Goal: Communication & Community: Answer question/provide support

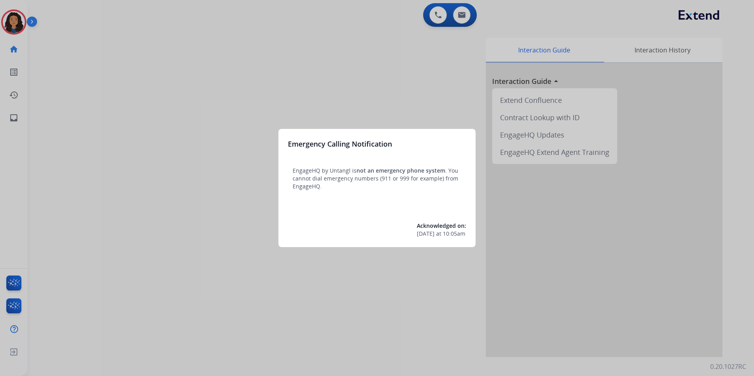
click at [237, 295] on div at bounding box center [377, 188] width 754 height 376
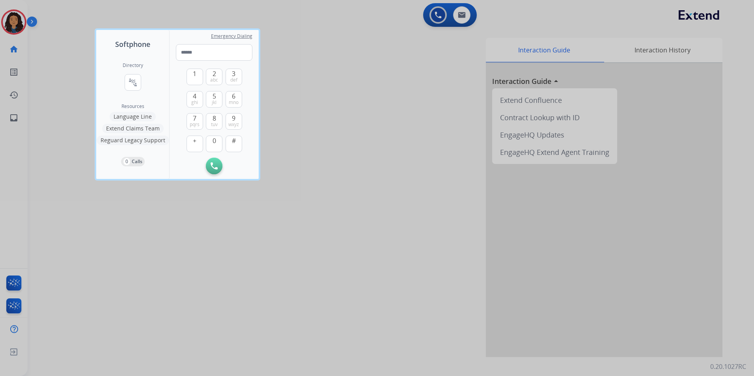
click at [239, 299] on div at bounding box center [377, 188] width 754 height 376
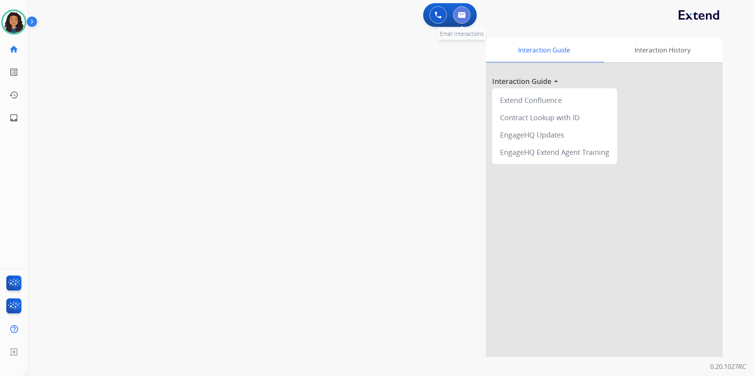
click at [459, 14] on img at bounding box center [462, 15] width 8 height 6
select select "**********"
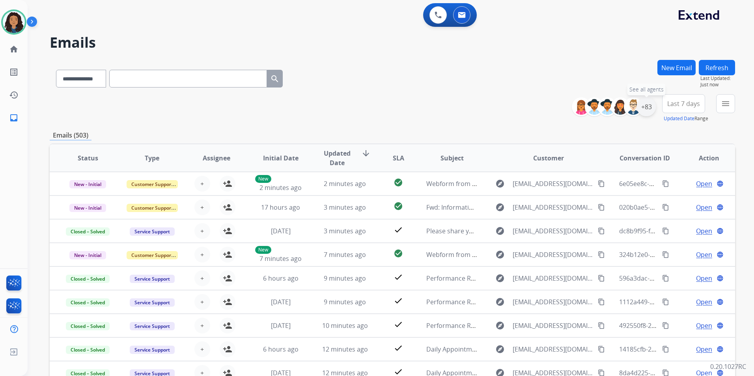
click at [653, 110] on div "+83" at bounding box center [646, 106] width 19 height 19
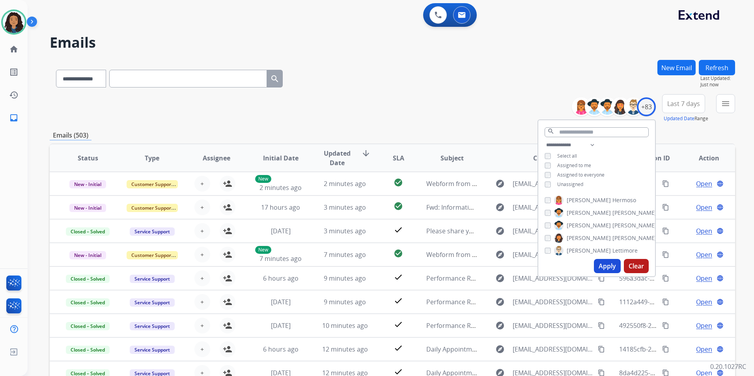
click at [568, 181] on span "Unassigned" at bounding box center [570, 184] width 26 height 7
click at [604, 266] on button "Apply" at bounding box center [607, 266] width 27 height 14
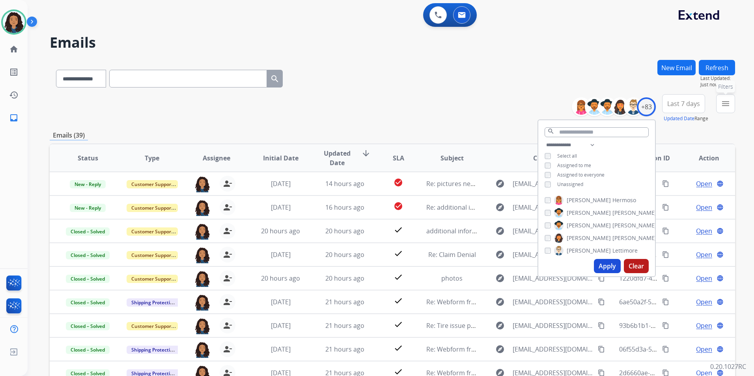
click at [729, 107] on mat-icon "menu" at bounding box center [725, 103] width 9 height 9
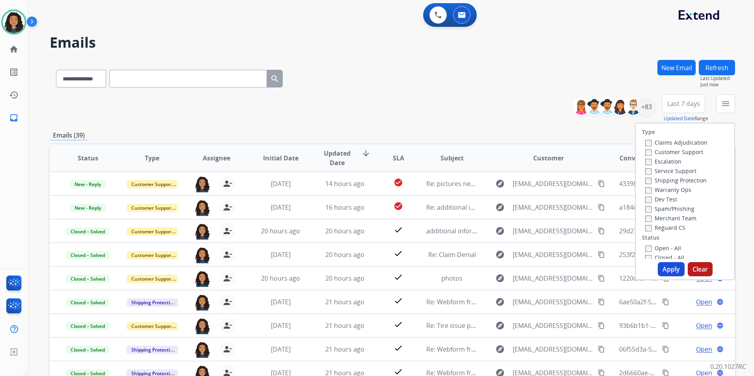
click at [675, 154] on label "Customer Support" at bounding box center [674, 151] width 58 height 7
click at [690, 182] on label "Shipping Protection" at bounding box center [676, 180] width 62 height 7
click at [668, 229] on label "Reguard CS" at bounding box center [665, 227] width 40 height 7
click at [658, 248] on label "Open - All" at bounding box center [663, 247] width 36 height 7
click at [668, 266] on button "Apply" at bounding box center [671, 269] width 27 height 14
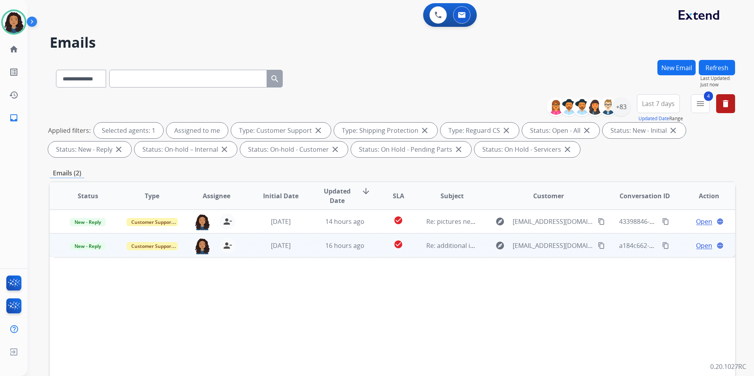
click at [702, 247] on span "Open" at bounding box center [704, 245] width 16 height 9
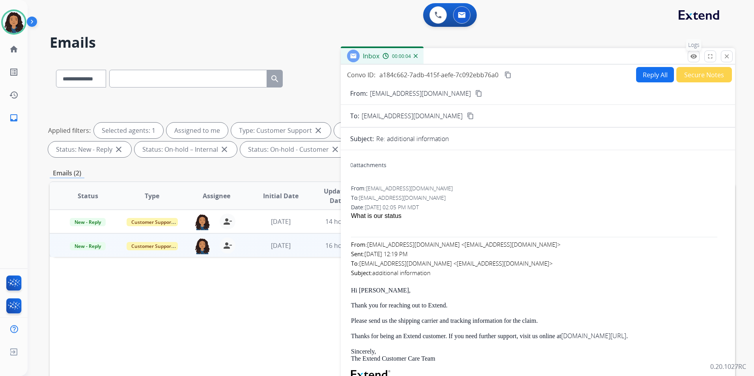
click at [692, 60] on button "remove_red_eye Logs" at bounding box center [694, 56] width 12 height 12
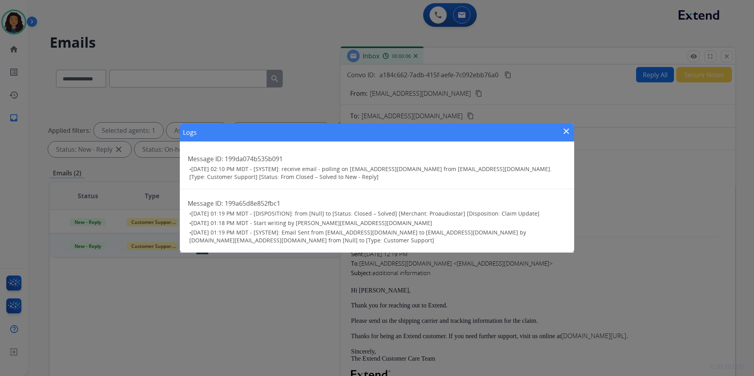
click at [567, 133] on mat-icon "close" at bounding box center [565, 131] width 9 height 9
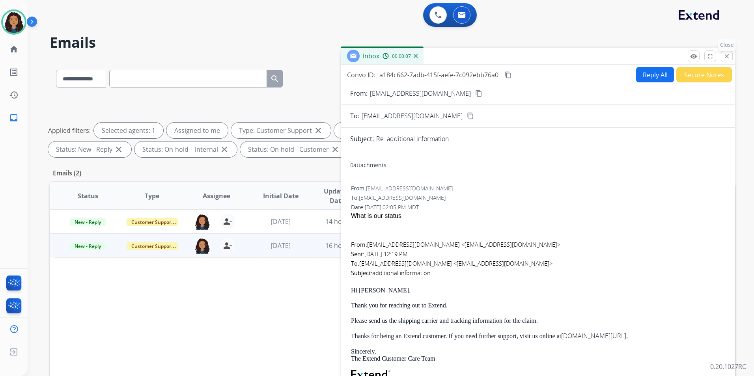
click at [727, 52] on button "close Close" at bounding box center [727, 56] width 12 height 12
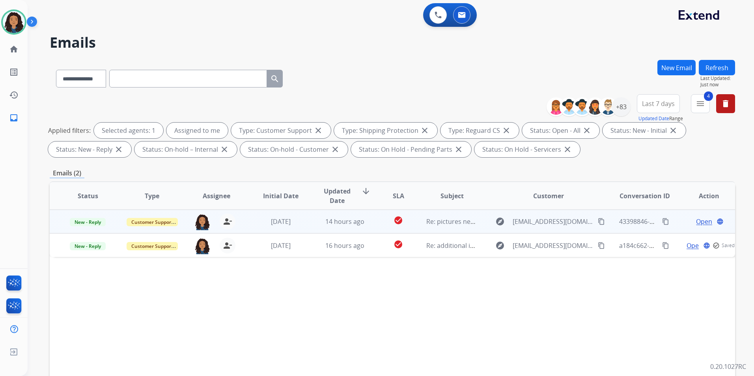
click at [697, 222] on span "Open" at bounding box center [704, 221] width 16 height 9
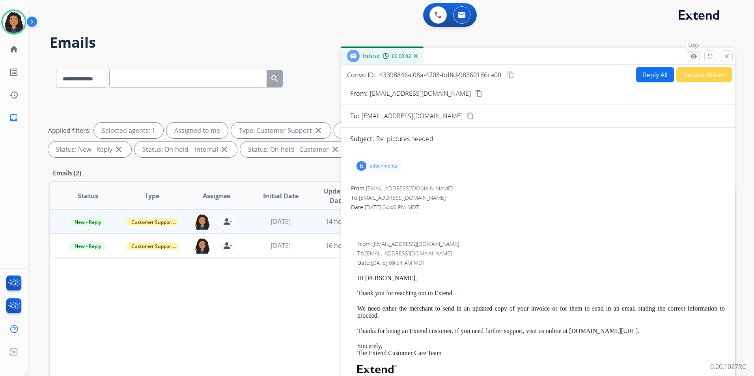
click at [690, 53] on mat-icon "remove_red_eye" at bounding box center [693, 56] width 7 height 7
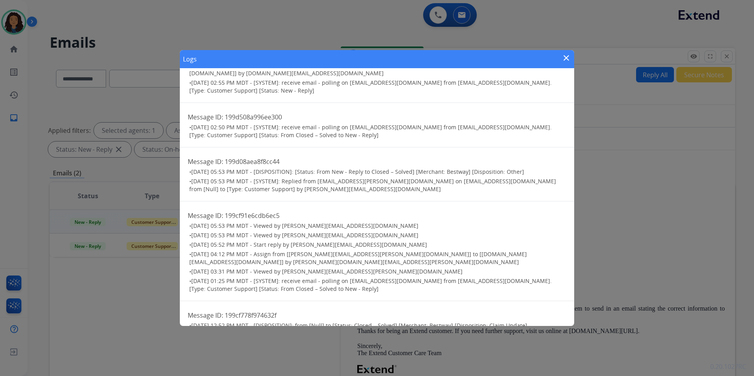
scroll to position [245, 0]
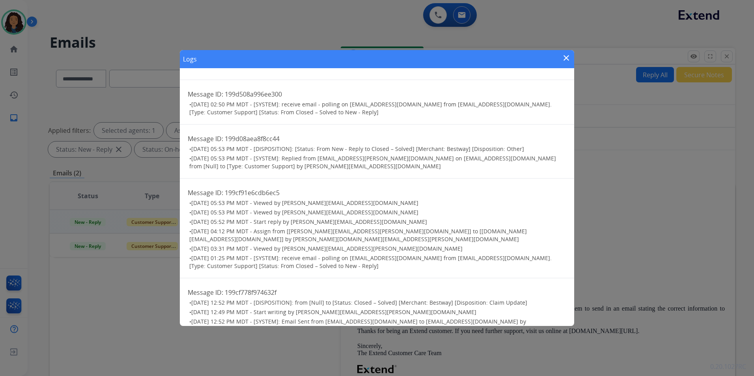
drag, startPoint x: 568, startPoint y: 56, endPoint x: 559, endPoint y: 60, distance: 10.0
click at [567, 56] on mat-icon "close" at bounding box center [565, 57] width 9 height 9
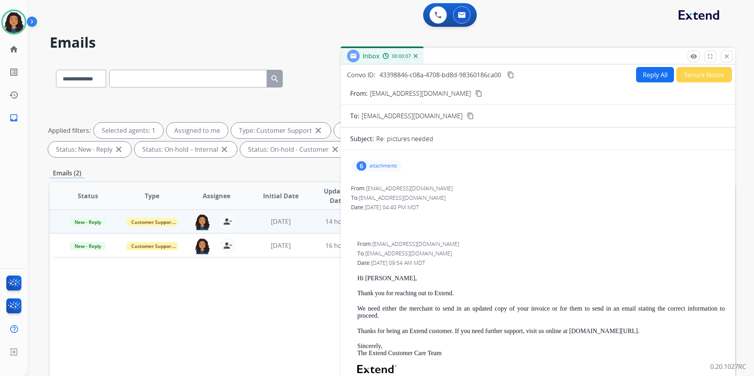
click at [475, 93] on mat-icon "content_copy" at bounding box center [478, 93] width 7 height 7
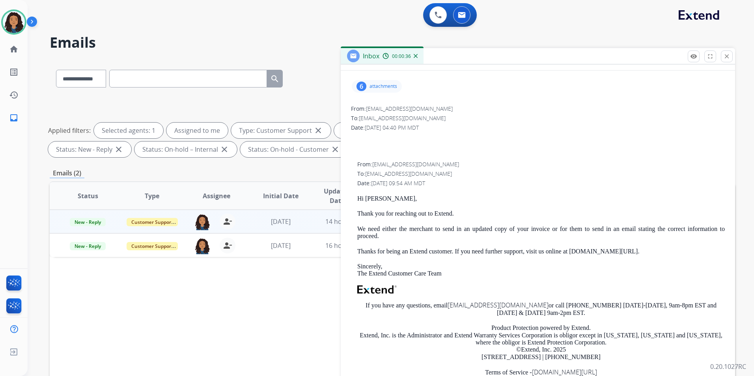
scroll to position [0, 0]
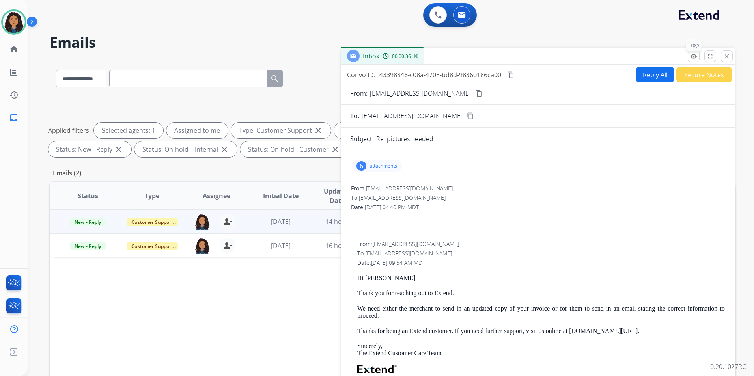
click at [696, 58] on mat-icon "remove_red_eye" at bounding box center [693, 56] width 7 height 7
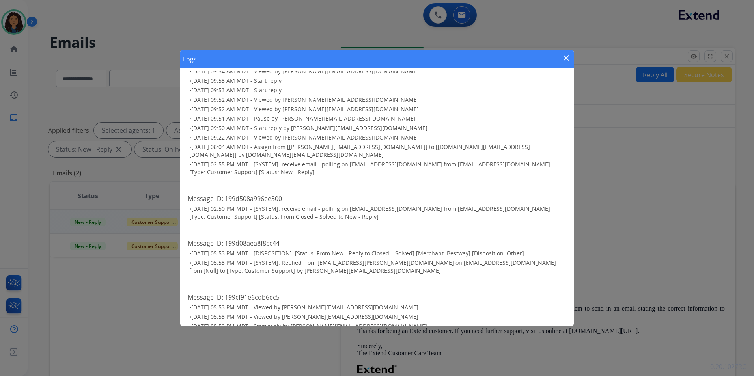
scroll to position [245, 0]
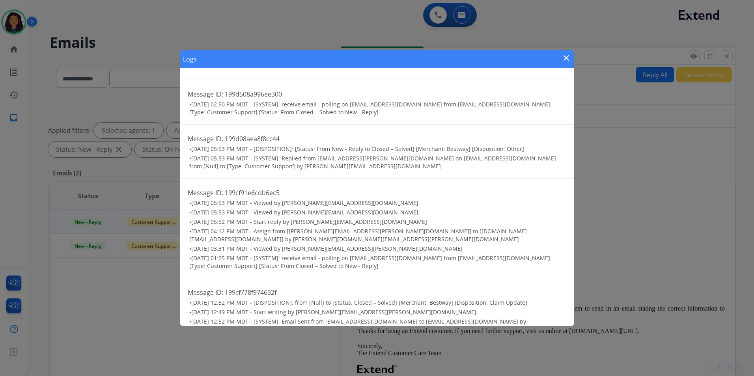
click at [565, 57] on mat-icon "close" at bounding box center [565, 57] width 9 height 9
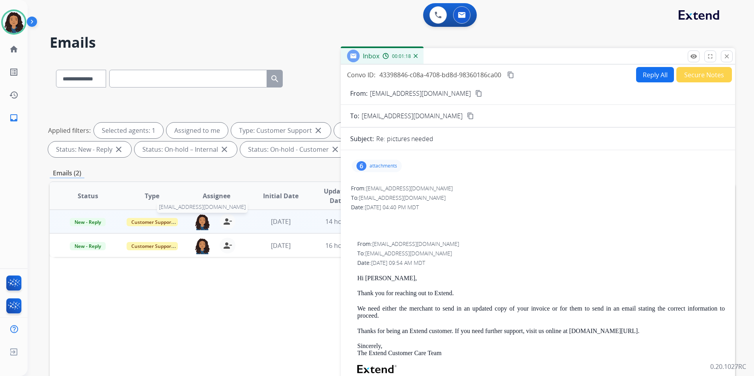
click at [198, 222] on img at bounding box center [202, 222] width 16 height 17
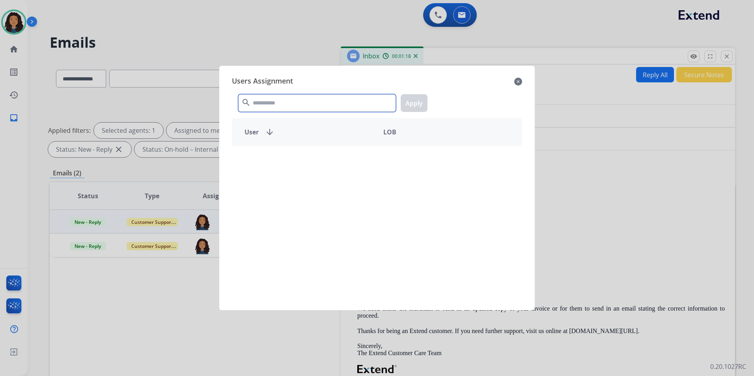
click at [299, 104] on input "text" at bounding box center [317, 103] width 158 height 18
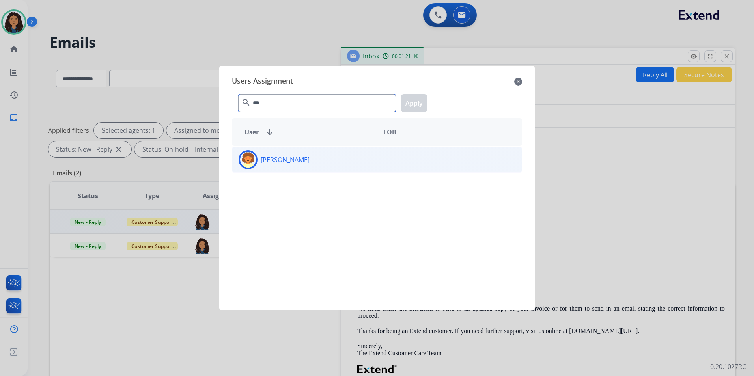
type input "***"
click at [307, 168] on div "[PERSON_NAME]" at bounding box center [304, 159] width 145 height 19
click at [414, 109] on button "Apply" at bounding box center [414, 103] width 27 height 18
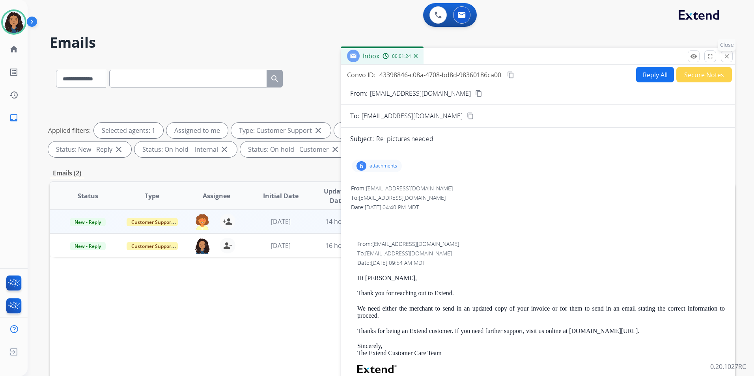
click at [731, 54] on button "close Close" at bounding box center [727, 56] width 12 height 12
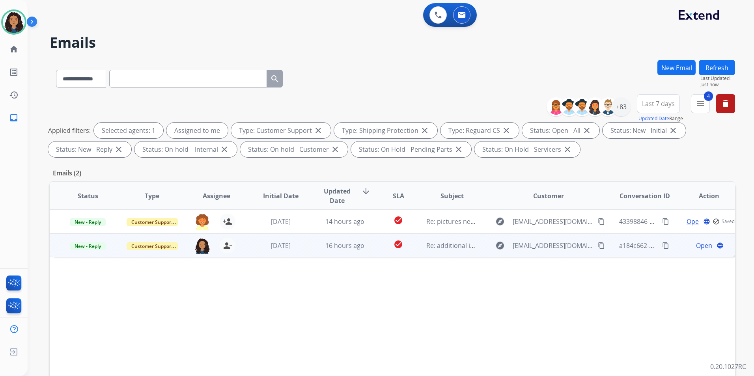
click at [702, 247] on span "Open" at bounding box center [704, 245] width 16 height 9
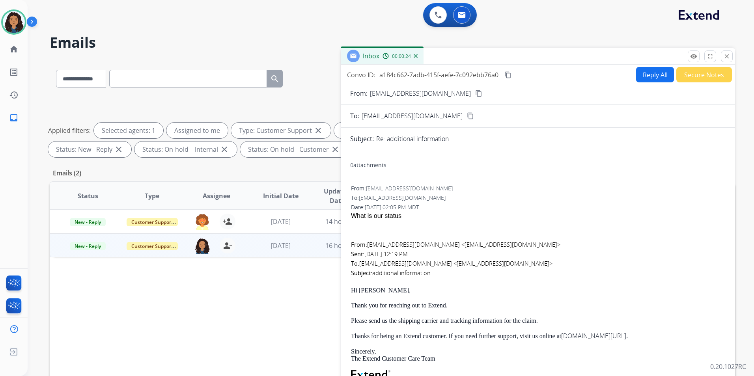
click at [475, 94] on mat-icon "content_copy" at bounding box center [478, 93] width 7 height 7
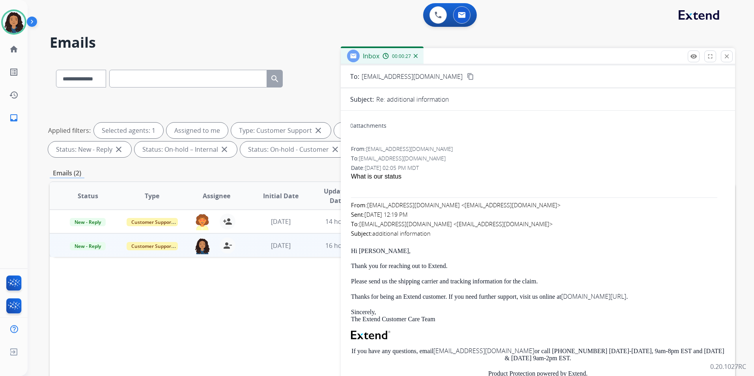
scroll to position [0, 0]
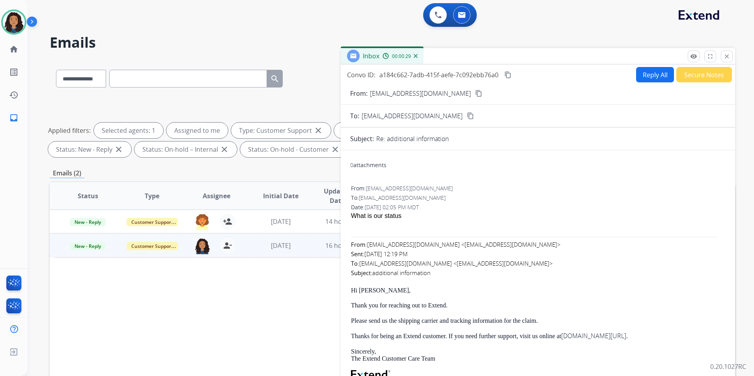
click at [654, 73] on button "Reply All" at bounding box center [655, 74] width 38 height 15
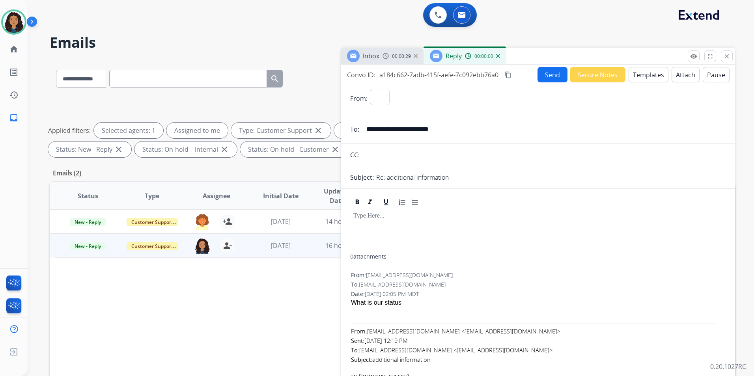
select select "**********"
click at [641, 76] on button "Templates" at bounding box center [648, 74] width 40 height 15
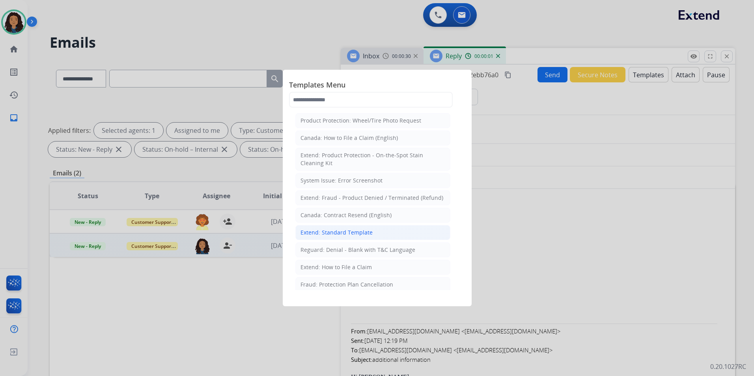
click at [362, 232] on div "Extend: Standard Template" at bounding box center [336, 233] width 72 height 8
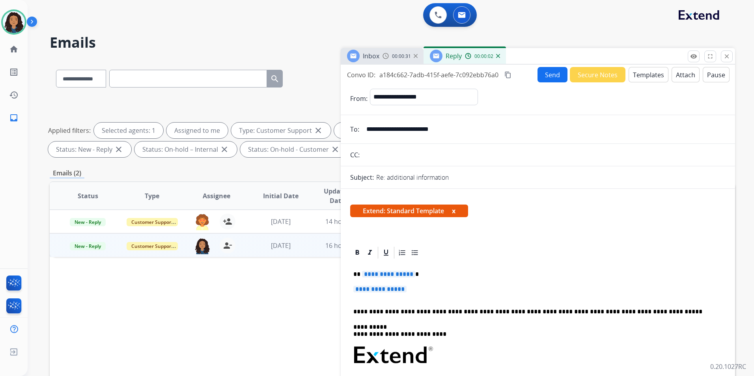
click at [375, 55] on span "Inbox" at bounding box center [371, 56] width 17 height 9
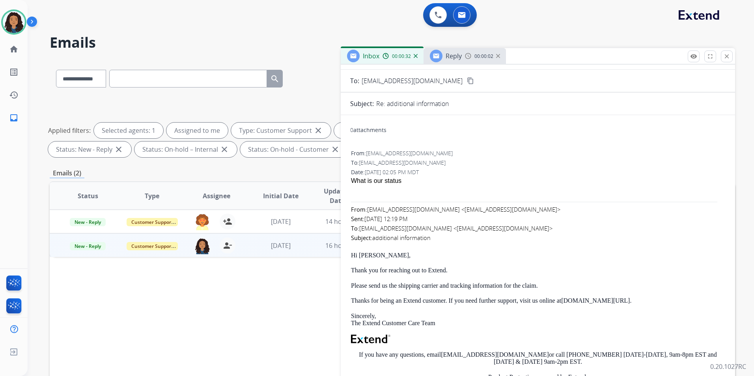
scroll to position [118, 0]
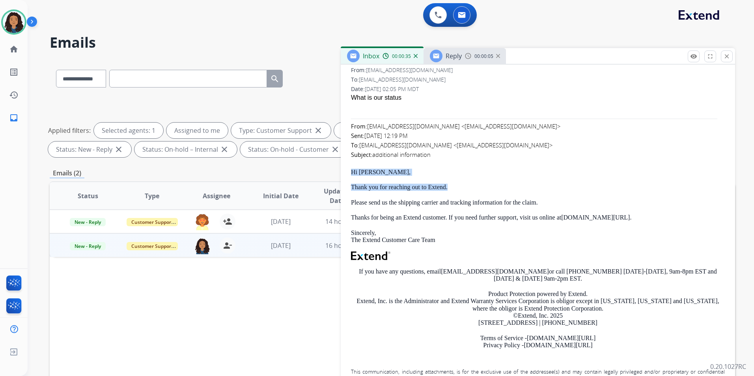
drag, startPoint x: 349, startPoint y: 170, endPoint x: 470, endPoint y: 189, distance: 122.5
click at [470, 189] on div "0 attachments From: [EMAIL_ADDRESS][DOMAIN_NAME] To: [EMAIL_ADDRESS][DOMAIN_NAM…" at bounding box center [538, 343] width 394 height 611
drag, startPoint x: 388, startPoint y: 182, endPoint x: 367, endPoint y: 181, distance: 20.1
click at [387, 182] on div "Hi [PERSON_NAME], Thank you for reaching out to Extend. Please send us the ship…" at bounding box center [538, 259] width 374 height 181
click at [350, 174] on div "From: [PERSON_NAME][EMAIL_ADDRESS][DOMAIN_NAME] To: [EMAIL_ADDRESS][DOMAIN_NAME…" at bounding box center [537, 238] width 375 height 346
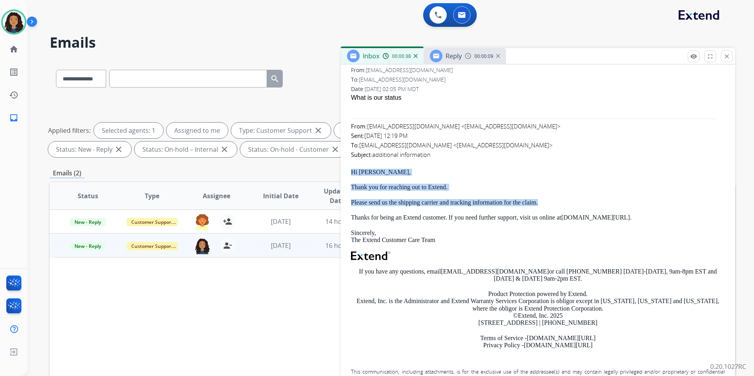
drag, startPoint x: 350, startPoint y: 172, endPoint x: 546, endPoint y: 201, distance: 198.8
click at [546, 201] on div "0 attachments From: [EMAIL_ADDRESS][DOMAIN_NAME] To: [EMAIL_ADDRESS][DOMAIN_NAM…" at bounding box center [538, 343] width 394 height 611
drag, startPoint x: 546, startPoint y: 201, endPoint x: 519, endPoint y: 201, distance: 27.6
copy div "Hi [PERSON_NAME], Thank you for reaching out to Extend. Please send us the ship…"
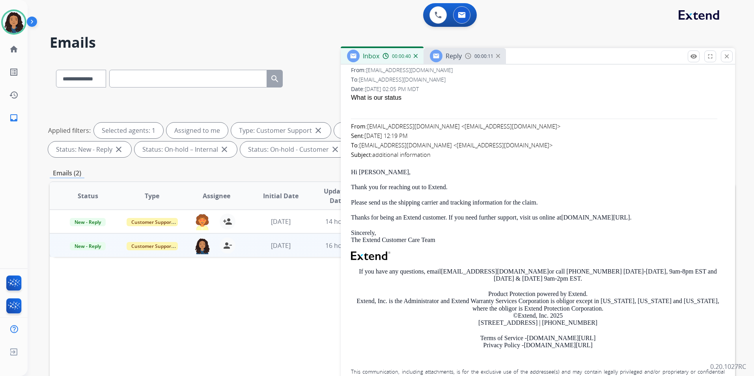
drag, startPoint x: 464, startPoint y: 66, endPoint x: 464, endPoint y: 61, distance: 5.1
click at [464, 66] on div "From: [PERSON_NAME][EMAIL_ADDRESS][DOMAIN_NAME] To: [EMAIL_ADDRESS][DOMAIN_NAME…" at bounding box center [537, 238] width 375 height 346
click at [463, 57] on div "Reply 00:00:11" at bounding box center [464, 56] width 82 height 16
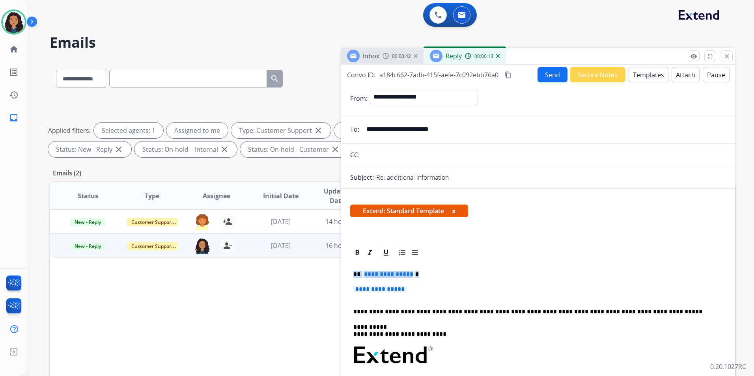
drag, startPoint x: 352, startPoint y: 273, endPoint x: 420, endPoint y: 291, distance: 70.6
click at [420, 291] on div "**********" at bounding box center [537, 379] width 375 height 238
paste div
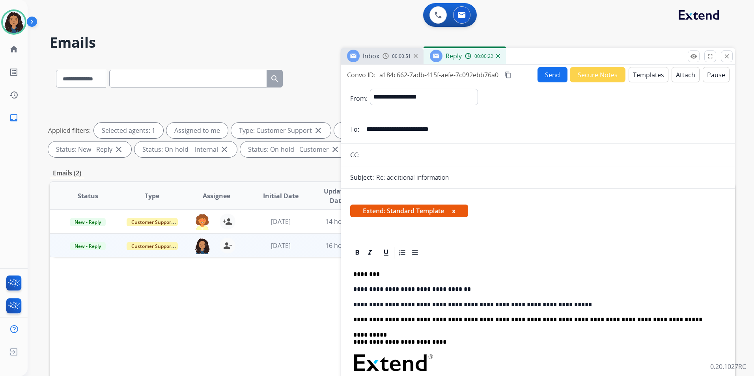
click at [468, 289] on p "**********" at bounding box center [534, 289] width 363 height 7
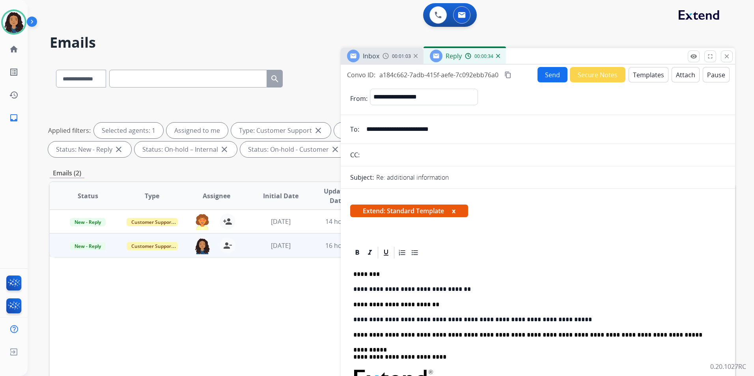
click at [539, 318] on p "**********" at bounding box center [534, 319] width 363 height 7
click at [548, 75] on button "Send" at bounding box center [552, 74] width 30 height 15
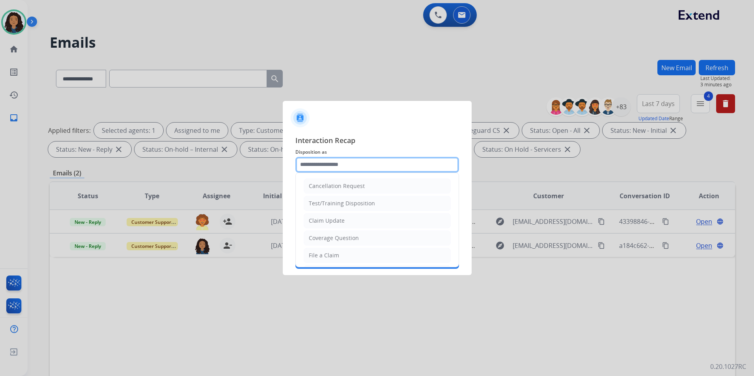
click at [306, 170] on input "text" at bounding box center [377, 165] width 164 height 16
type input "**********"
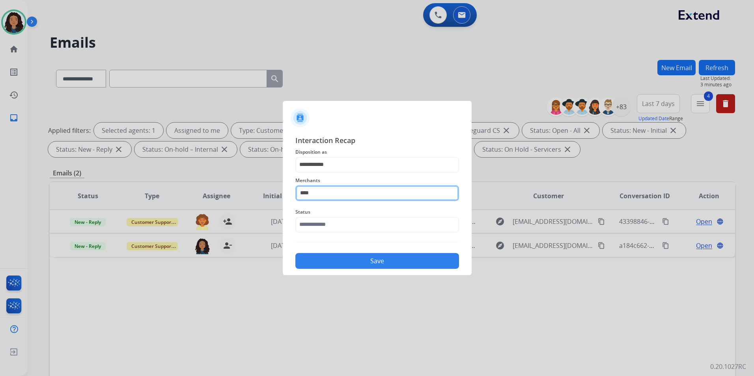
click at [321, 186] on input "****" at bounding box center [377, 193] width 164 height 16
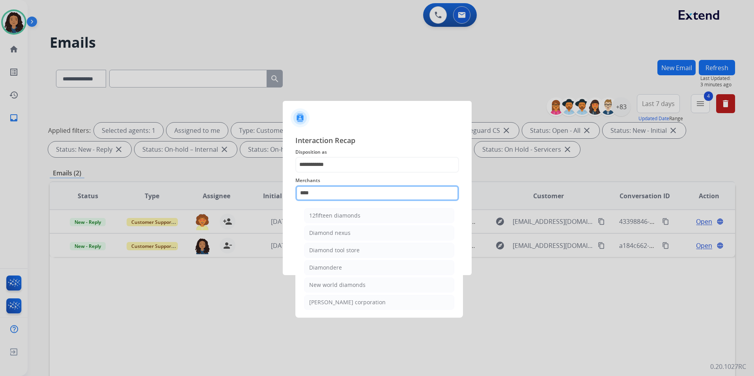
drag, startPoint x: 320, startPoint y: 194, endPoint x: 224, endPoint y: 194, distance: 95.8
click at [0, 194] on app-contact-recap-modal "**********" at bounding box center [0, 188] width 0 height 376
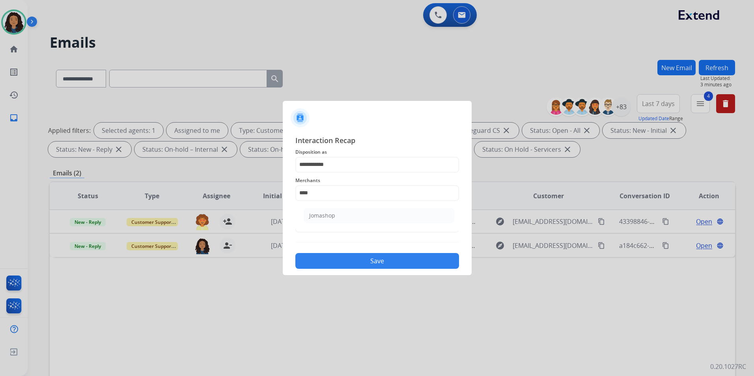
click at [350, 226] on ul "Jomashop" at bounding box center [379, 217] width 155 height 27
click at [349, 220] on li "Jomashop" at bounding box center [379, 215] width 150 height 15
type input "********"
drag, startPoint x: 339, startPoint y: 224, endPoint x: 341, endPoint y: 233, distance: 9.2
click at [339, 224] on input "text" at bounding box center [377, 225] width 164 height 16
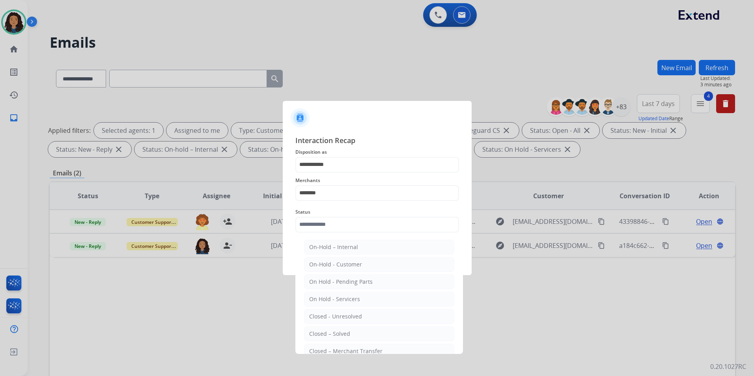
drag, startPoint x: 346, startPoint y: 335, endPoint x: 340, endPoint y: 304, distance: 32.1
click at [344, 329] on li "Closed – Solved" at bounding box center [379, 333] width 150 height 15
type input "**********"
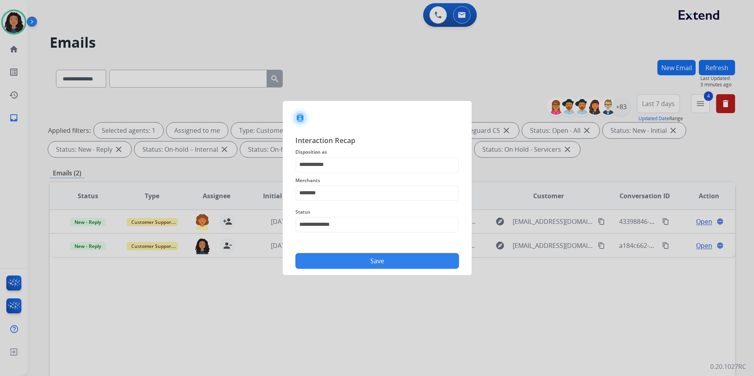
click at [345, 250] on div "Save" at bounding box center [377, 258] width 164 height 21
click at [347, 256] on button "Save" at bounding box center [377, 261] width 164 height 16
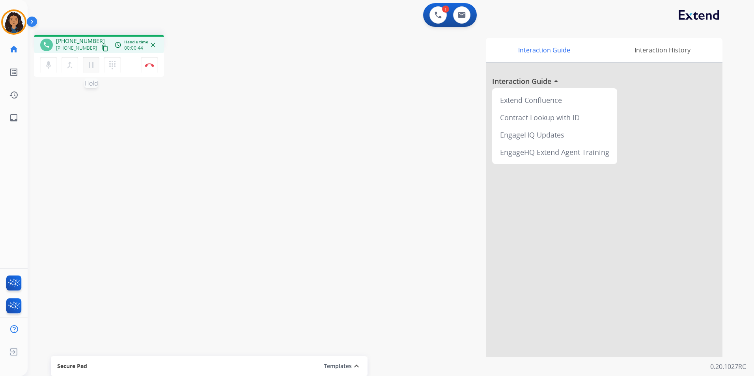
click at [87, 66] on mat-icon "pause" at bounding box center [90, 64] width 9 height 9
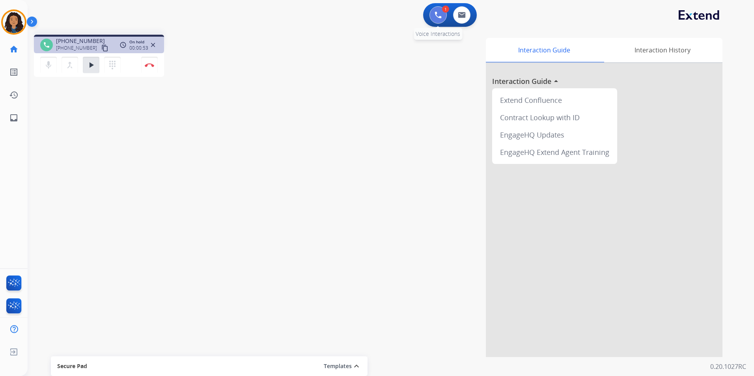
click at [435, 19] on button at bounding box center [437, 14] width 17 height 17
click at [443, 19] on button at bounding box center [437, 14] width 17 height 17
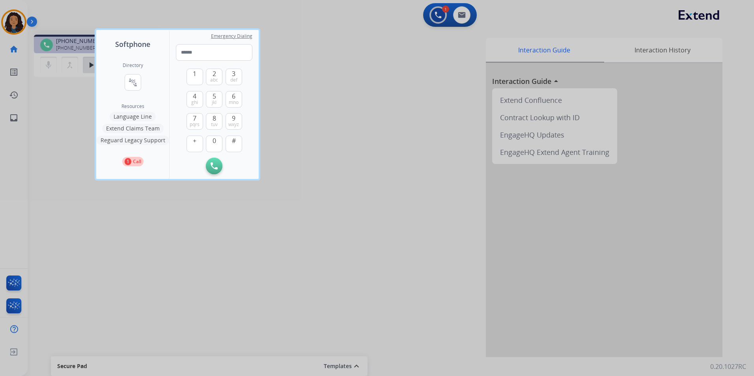
click at [135, 115] on button "Language Line" at bounding box center [133, 116] width 46 height 9
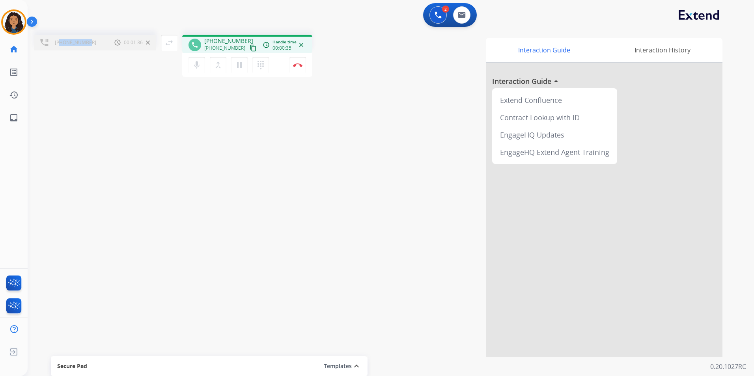
drag, startPoint x: 91, startPoint y: 42, endPoint x: 59, endPoint y: 43, distance: 31.6
click at [59, 43] on div "[PHONE_NUMBER] Call metrics Hold 00:01:36 00:01:36" at bounding box center [95, 43] width 122 height 16
copy span "4077313926"
click at [332, 192] on div "Interaction Guide Interaction History Interaction Guide arrow_drop_up Extend Co…" at bounding box center [518, 197] width 407 height 319
click at [218, 63] on mat-icon "merge_type" at bounding box center [217, 64] width 9 height 9
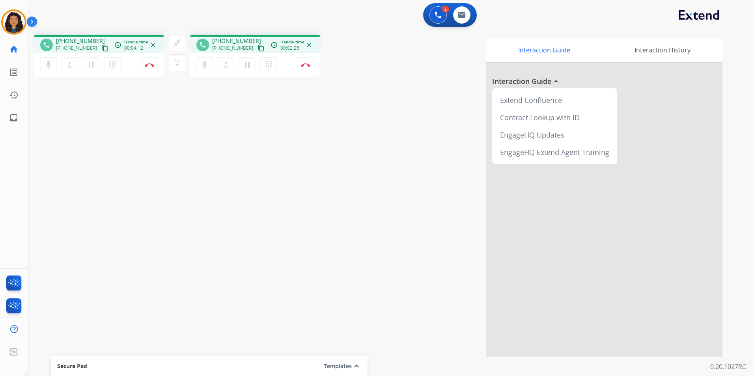
click at [101, 47] on mat-icon "content_copy" at bounding box center [104, 48] width 7 height 7
click at [147, 67] on button "Disconnect" at bounding box center [149, 65] width 17 height 17
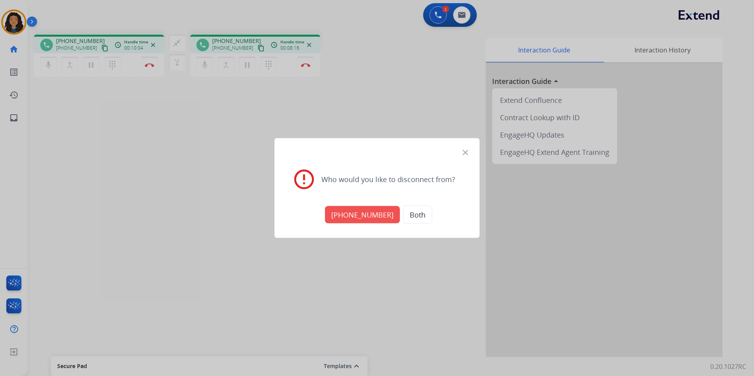
click at [352, 215] on button "[PHONE_NUMBER]" at bounding box center [362, 214] width 75 height 17
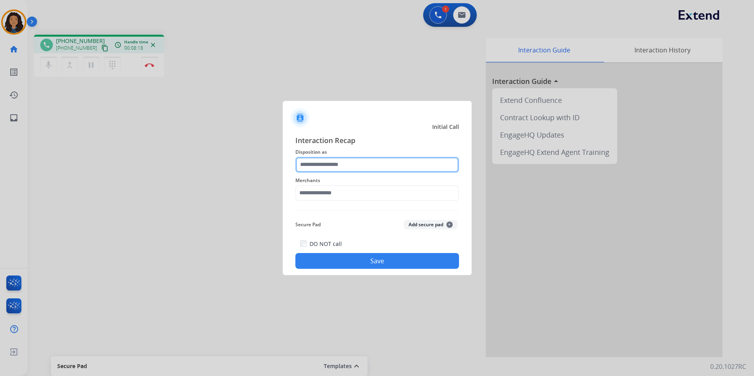
click at [342, 167] on input "text" at bounding box center [377, 165] width 164 height 16
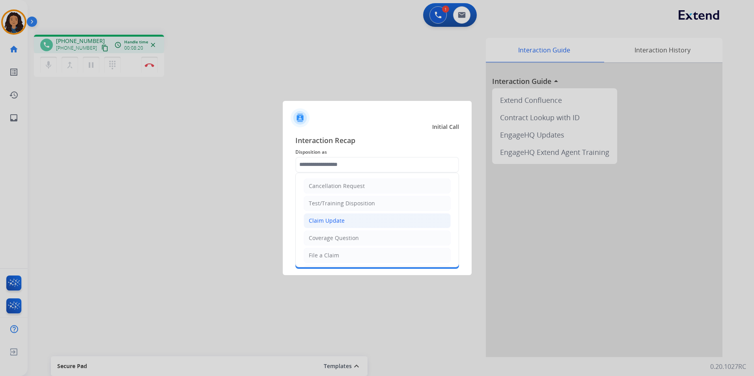
click at [342, 219] on div "Claim Update" at bounding box center [327, 221] width 36 height 8
type input "**********"
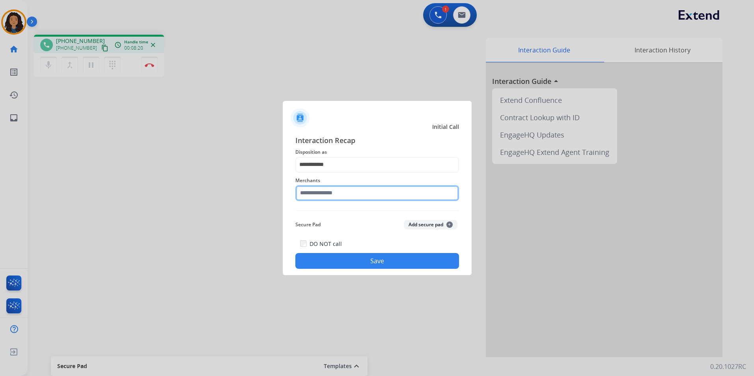
click at [336, 191] on input "text" at bounding box center [377, 193] width 164 height 16
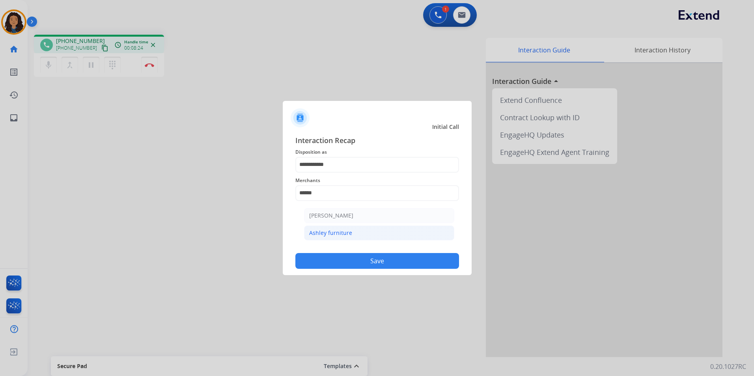
click at [380, 233] on li "Ashley furniture" at bounding box center [379, 233] width 150 height 15
type input "**********"
click at [354, 270] on div "**********" at bounding box center [377, 202] width 189 height 147
click at [353, 257] on button "Save" at bounding box center [377, 261] width 164 height 16
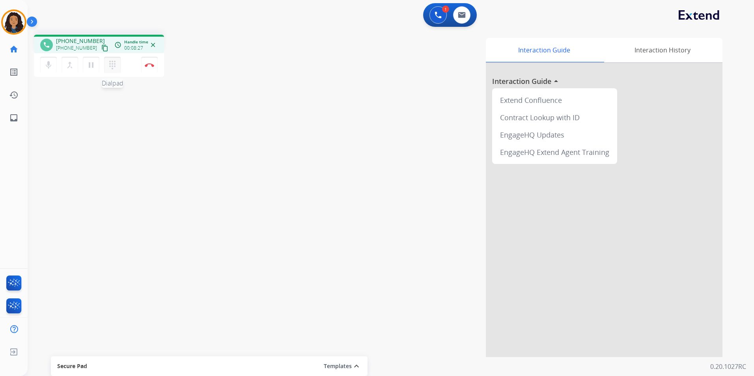
click at [112, 69] on mat-icon "dialpad" at bounding box center [112, 64] width 9 height 9
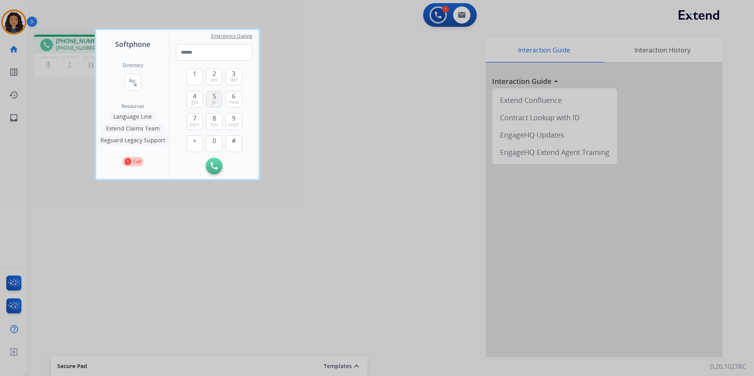
click at [218, 97] on button "5 jkl" at bounding box center [214, 99] width 17 height 17
type input "*"
click at [369, 60] on div at bounding box center [377, 188] width 754 height 376
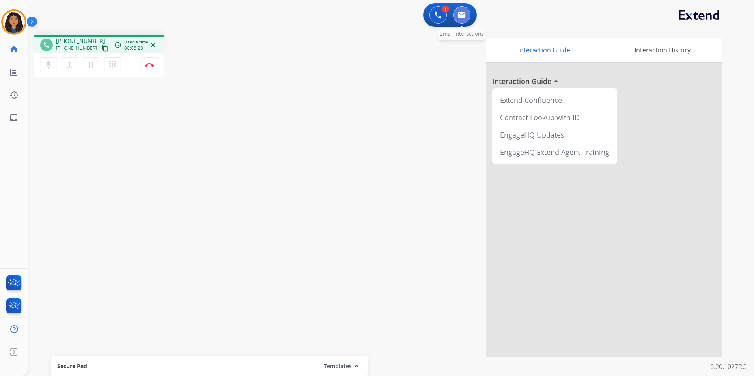
click at [464, 13] on img at bounding box center [462, 15] width 8 height 6
select select "**********"
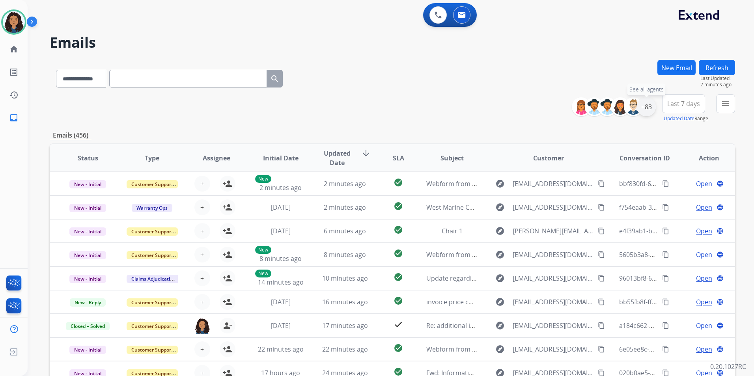
click at [653, 109] on div "+83" at bounding box center [646, 106] width 19 height 19
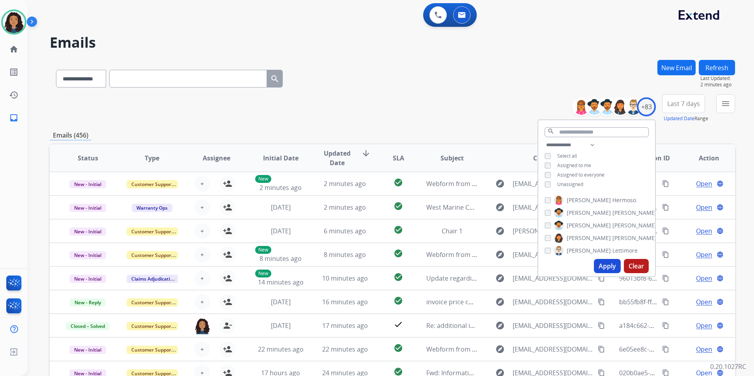
click at [567, 185] on span "Unassigned" at bounding box center [570, 184] width 26 height 7
click at [609, 265] on button "Apply" at bounding box center [607, 266] width 27 height 14
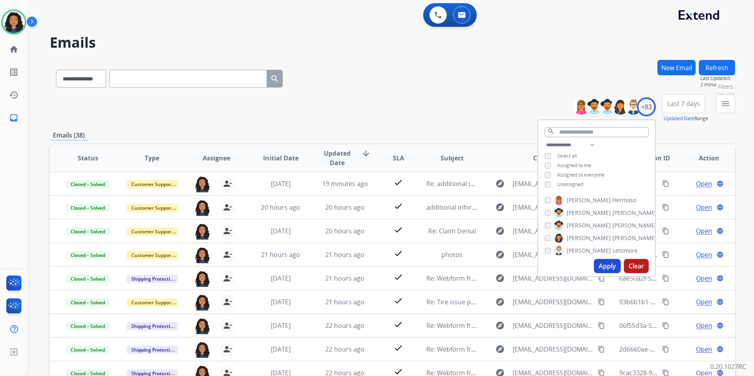
click at [724, 104] on mat-icon "menu" at bounding box center [725, 103] width 9 height 9
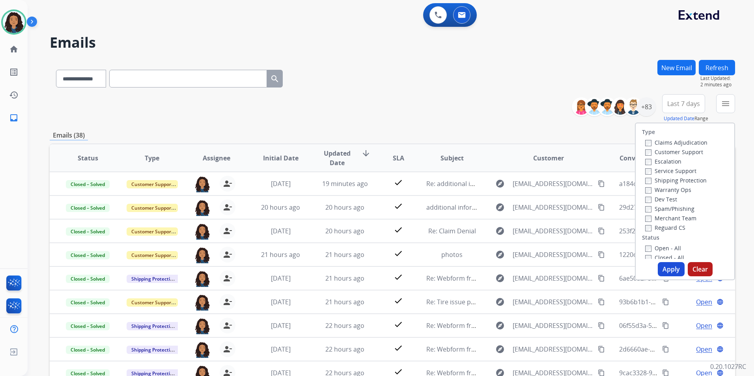
click at [677, 153] on label "Customer Support" at bounding box center [674, 151] width 58 height 7
click at [699, 179] on label "Shipping Protection" at bounding box center [676, 180] width 62 height 7
click at [666, 228] on label "Reguard CS" at bounding box center [665, 227] width 40 height 7
click at [667, 248] on label "Open - All" at bounding box center [663, 247] width 36 height 7
click at [666, 268] on button "Apply" at bounding box center [671, 269] width 27 height 14
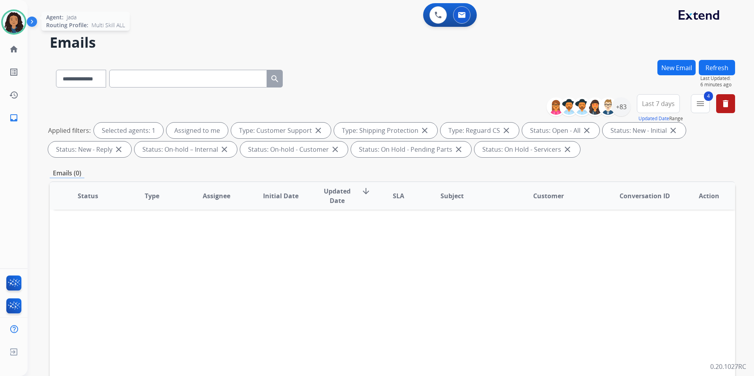
click at [5, 14] on div at bounding box center [13, 21] width 25 height 25
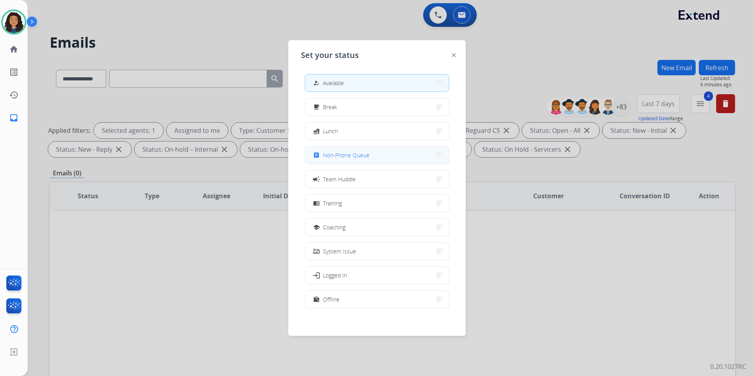
click at [356, 155] on span "Non-Phone Queue" at bounding box center [346, 155] width 47 height 8
